Goal: Task Accomplishment & Management: Use online tool/utility

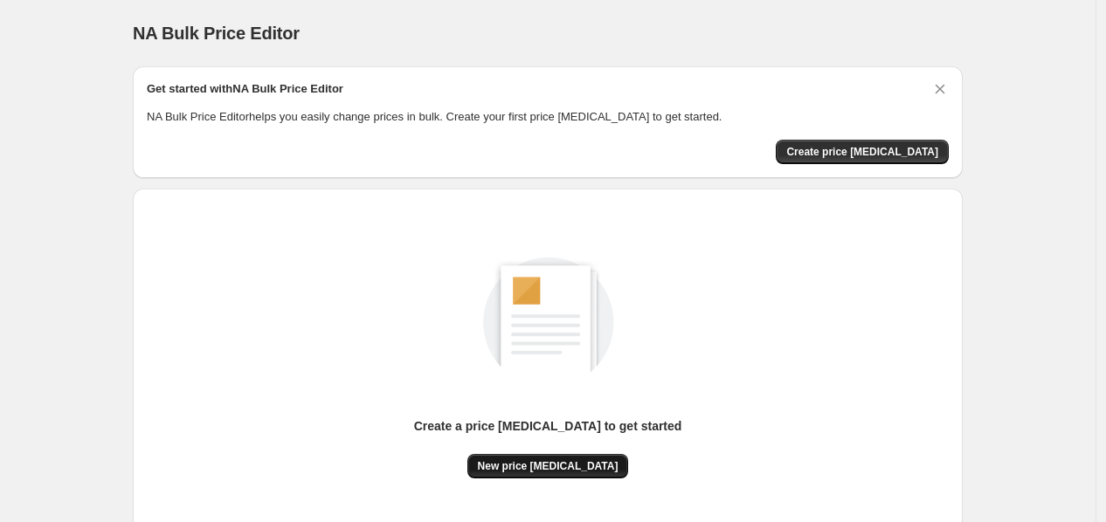
click at [535, 456] on button "New price change job" at bounding box center [548, 466] width 162 height 24
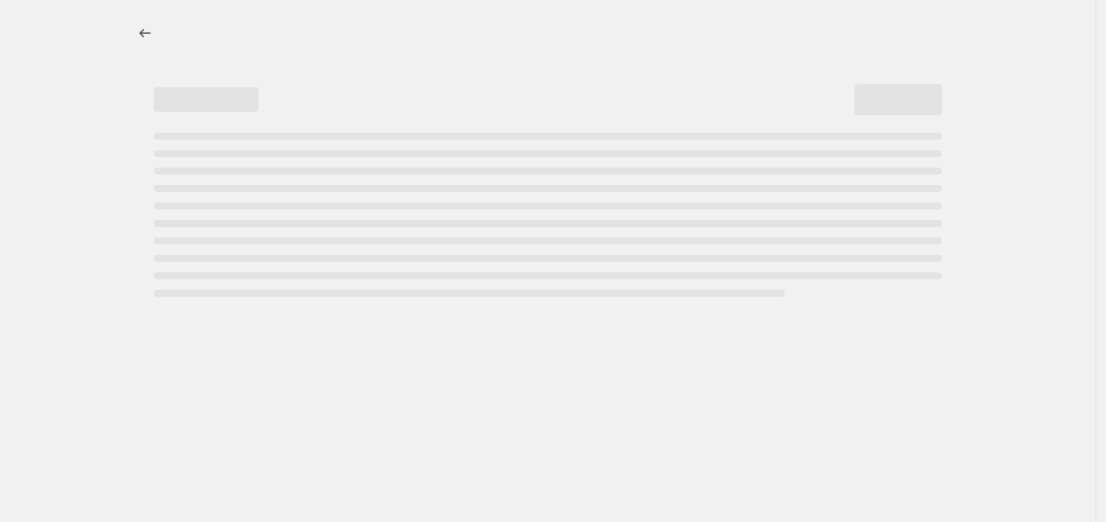
select select "percentage"
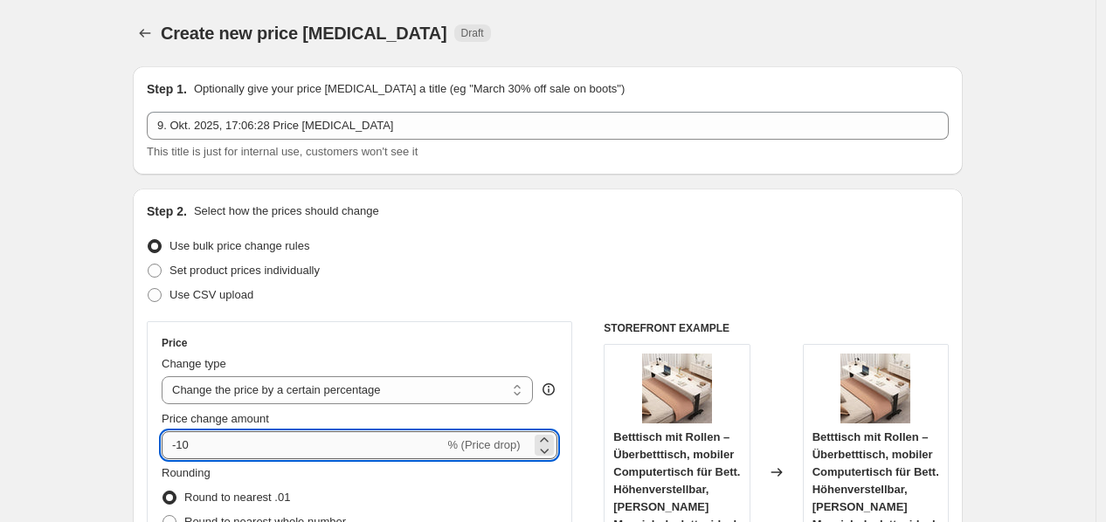
click at [318, 442] on input "-10" at bounding box center [303, 445] width 282 height 28
type input "-1"
type input "-30"
click at [564, 269] on div "Set product prices individually" at bounding box center [548, 270] width 802 height 24
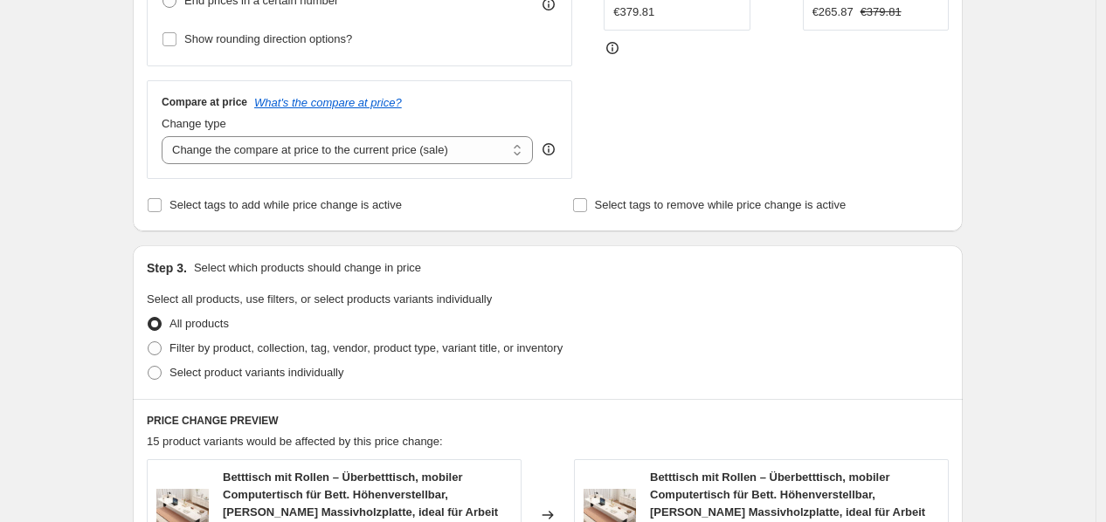
scroll to position [1375, 0]
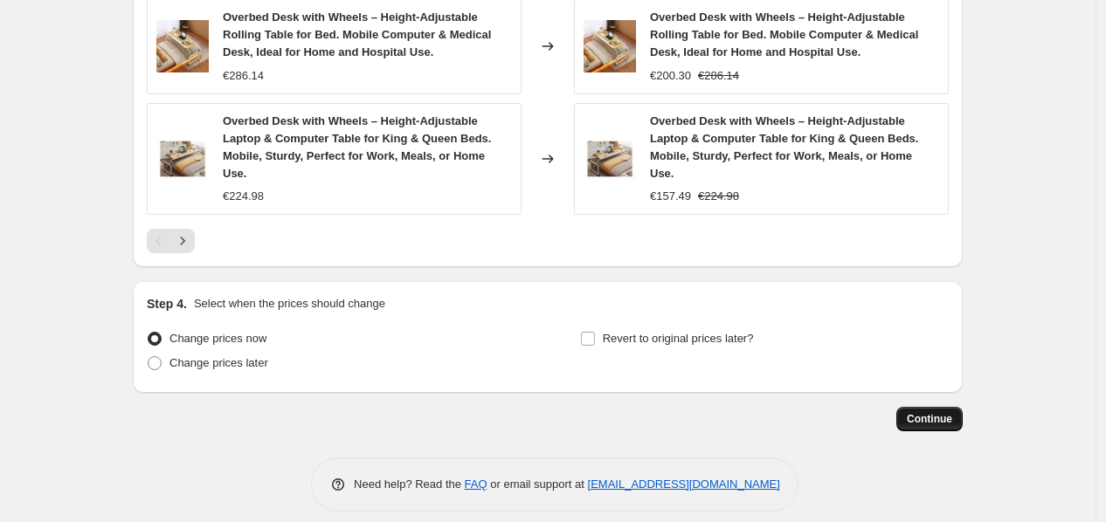
click at [937, 412] on button "Continue" at bounding box center [929, 419] width 66 height 24
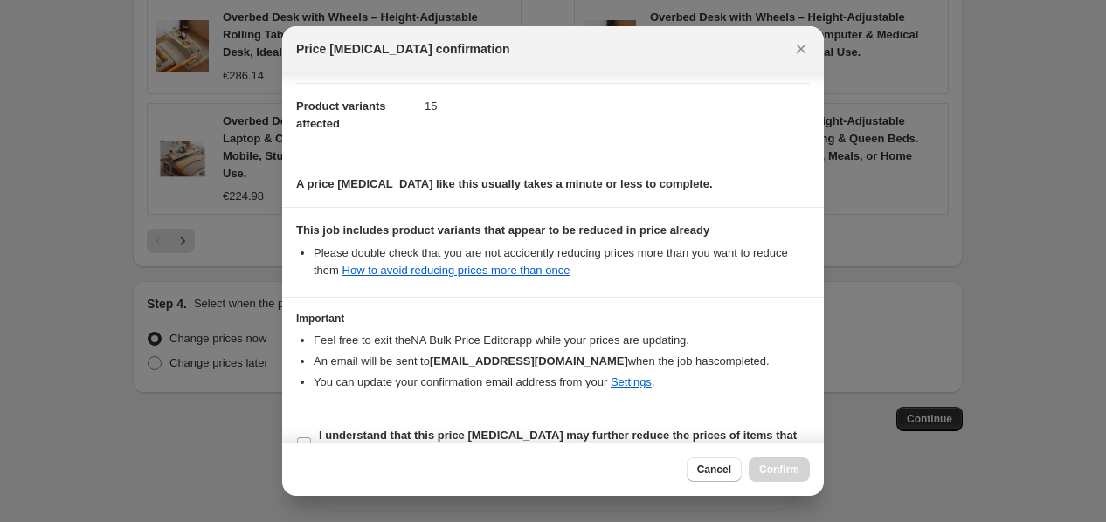
scroll to position [212, 0]
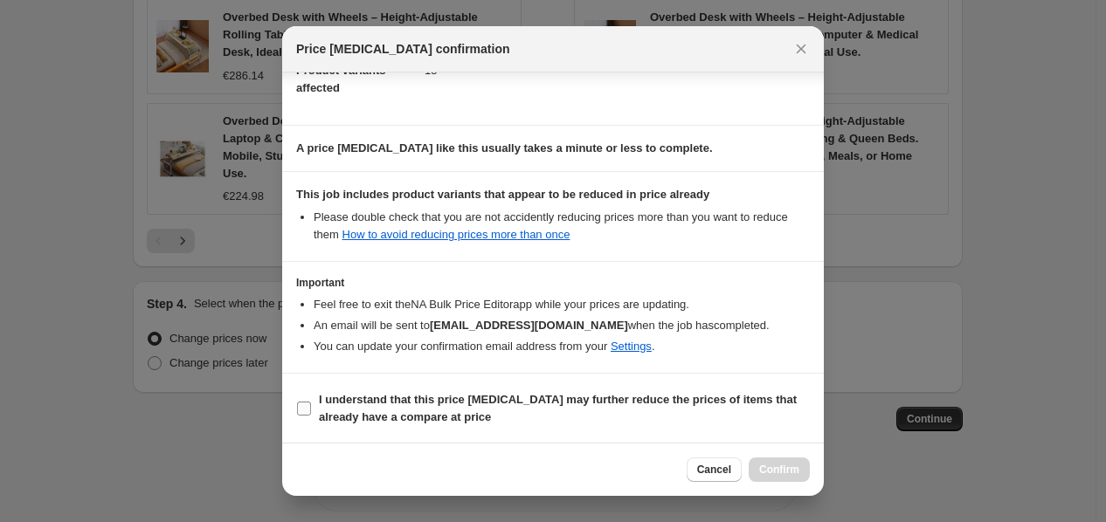
click at [433, 412] on b "I understand that this price change job may further reduce the prices of items …" at bounding box center [558, 408] width 478 height 31
click at [311, 412] on input "I understand that this price change job may further reduce the prices of items …" at bounding box center [304, 409] width 14 height 14
checkbox input "true"
click at [796, 474] on button "Confirm" at bounding box center [778, 470] width 61 height 24
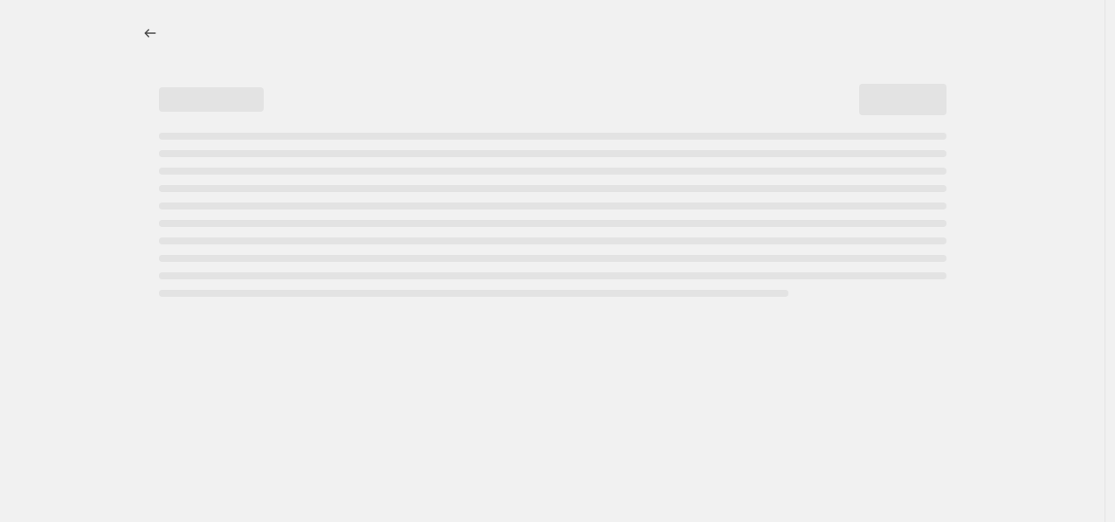
select select "percentage"
